Goal: Check status: Check status

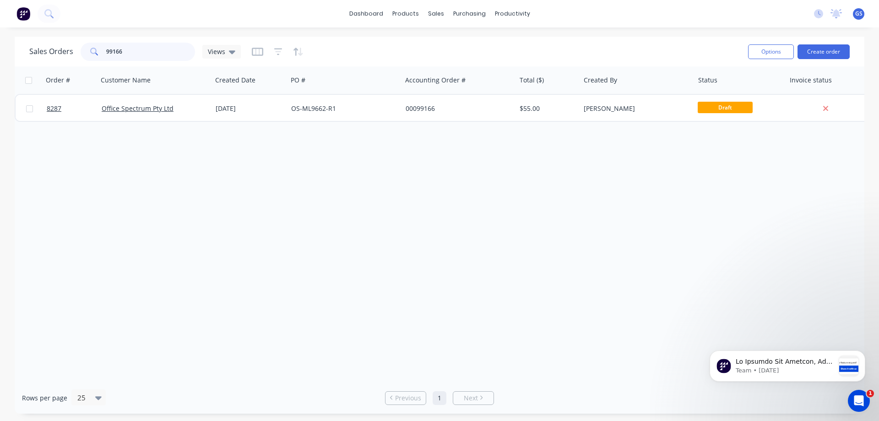
drag, startPoint x: 126, startPoint y: 50, endPoint x: 74, endPoint y: 50, distance: 52.2
click at [74, 50] on div "Sales Orders 99166 Views" at bounding box center [135, 52] width 212 height 18
type input "99108"
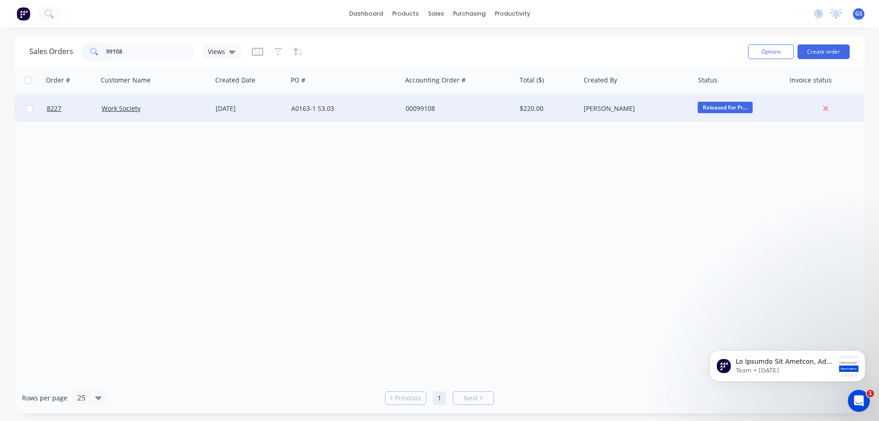
click at [172, 116] on div "Work Society" at bounding box center [155, 108] width 114 height 27
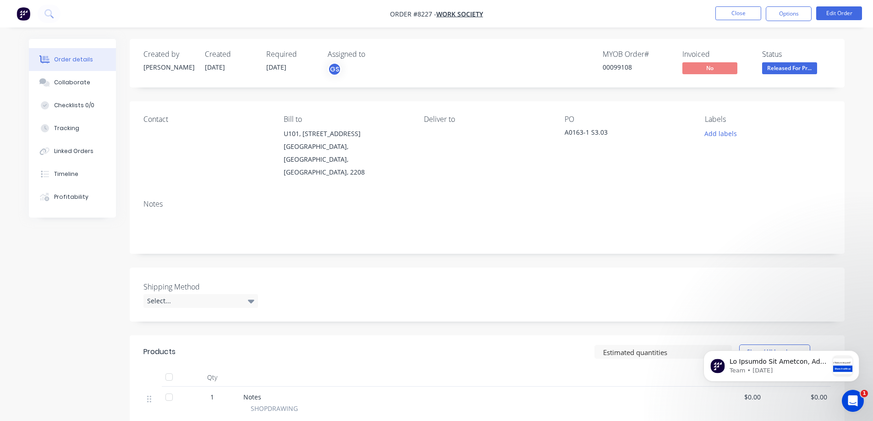
click at [793, 72] on span "Released For Pr..." at bounding box center [789, 67] width 55 height 11
click at [855, 63] on div "Order details Collaborate Checklists 0/0 Tracking Linked Orders Timeline Profit…" at bounding box center [436, 319] width 873 height 638
click at [733, 17] on button "Close" at bounding box center [738, 13] width 46 height 14
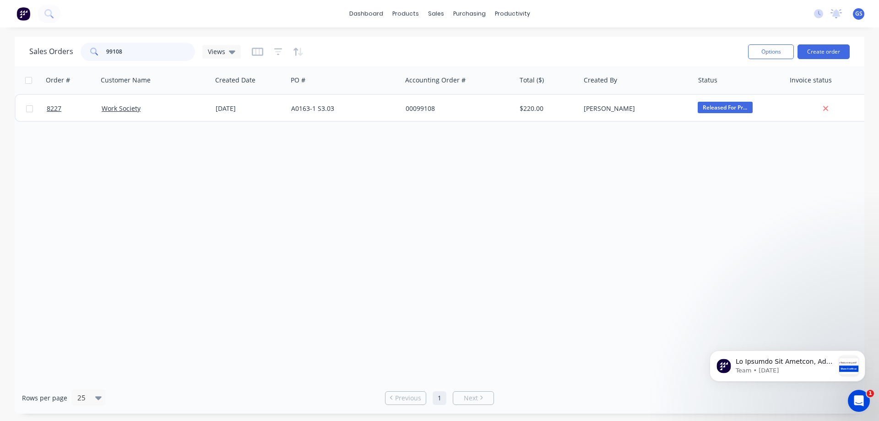
drag, startPoint x: 127, startPoint y: 52, endPoint x: 87, endPoint y: 55, distance: 40.0
click at [87, 55] on div "99108" at bounding box center [138, 52] width 115 height 18
type input "98986"
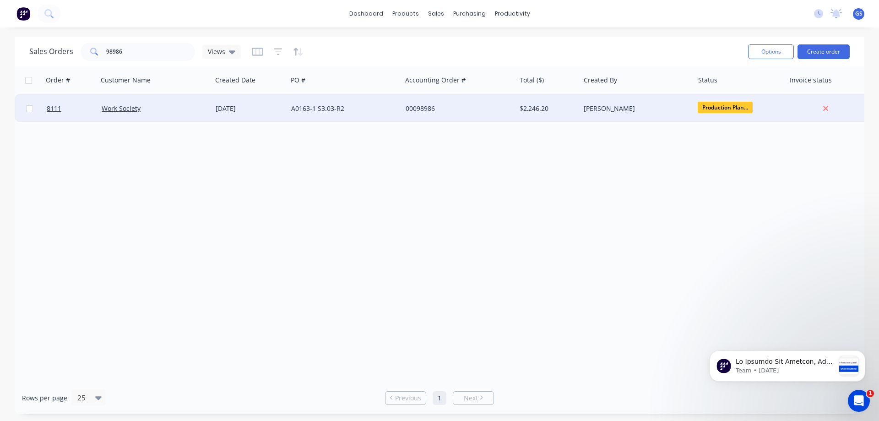
click at [145, 117] on div "Work Society" at bounding box center [155, 108] width 114 height 27
